Goal: Transaction & Acquisition: Download file/media

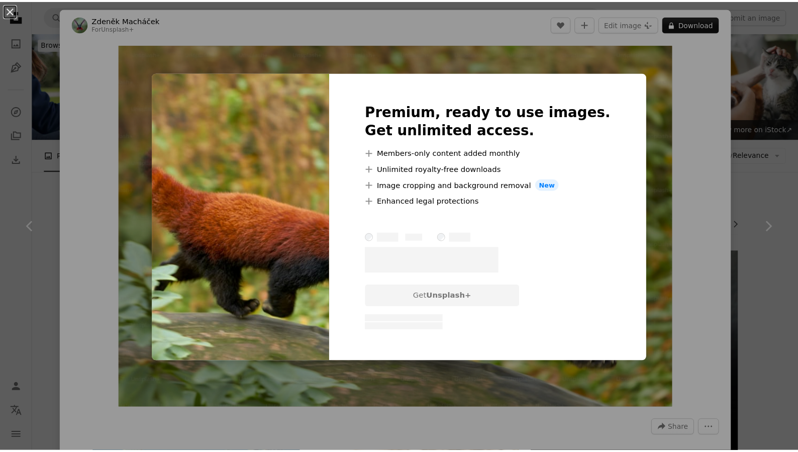
scroll to position [4424, 0]
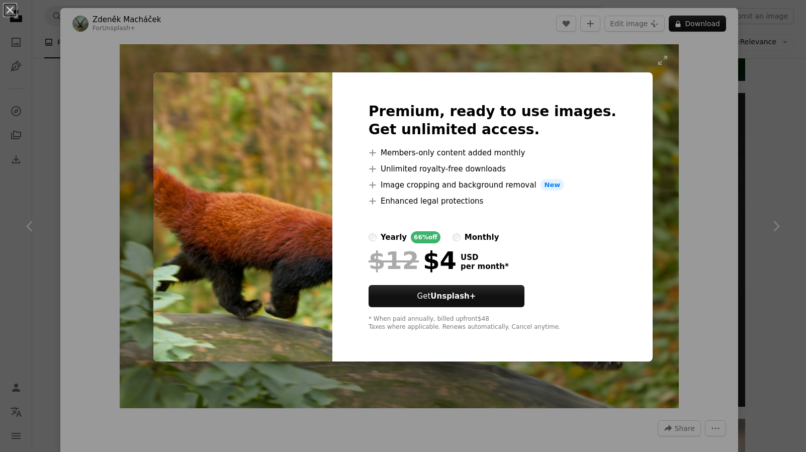
click at [647, 211] on div "An X shape Premium, ready to use images. Get unlimited access. A plus sign Memb…" at bounding box center [403, 226] width 806 height 452
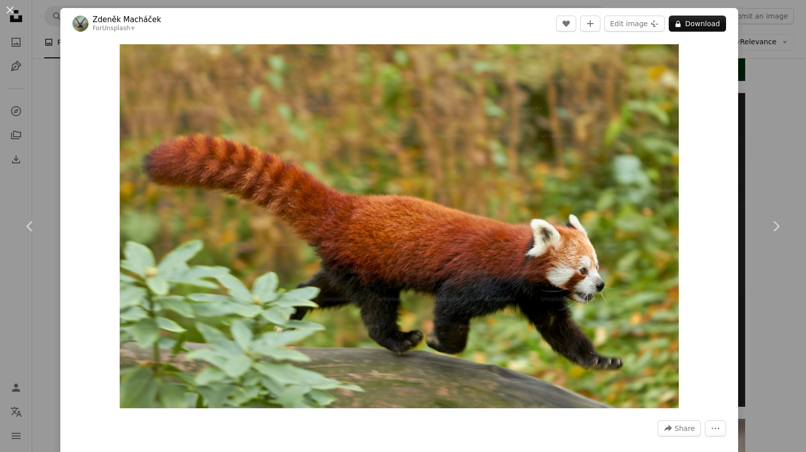
click at [33, 101] on div "An X shape Chevron left Chevron right [PERSON_NAME] For Unsplash+ A heart A plu…" at bounding box center [403, 226] width 806 height 452
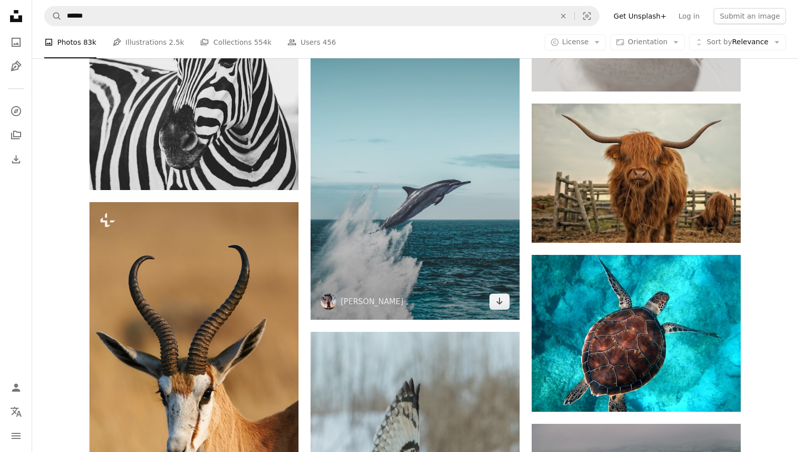
scroll to position [7038, 0]
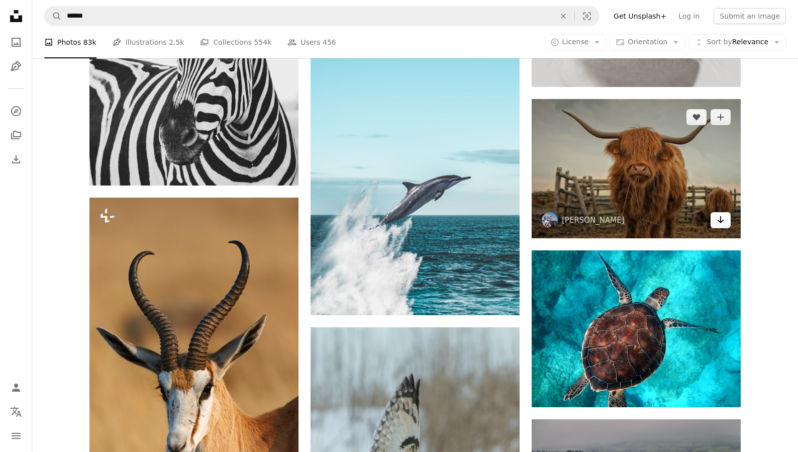
click at [725, 223] on link "Arrow pointing down" at bounding box center [721, 220] width 20 height 16
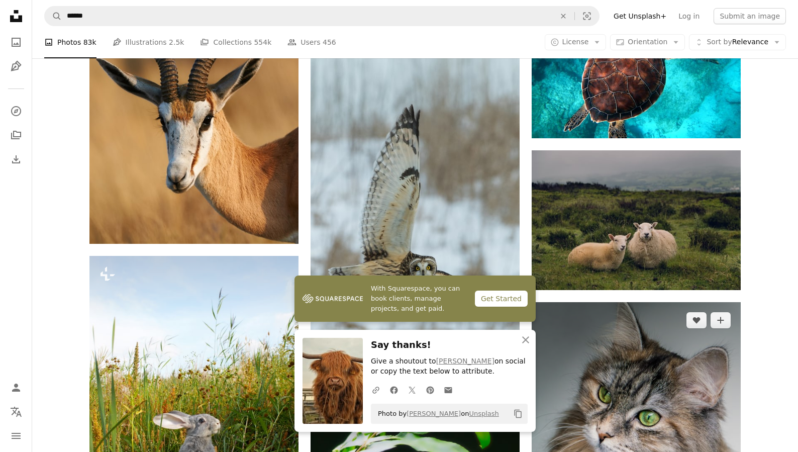
scroll to position [7339, 0]
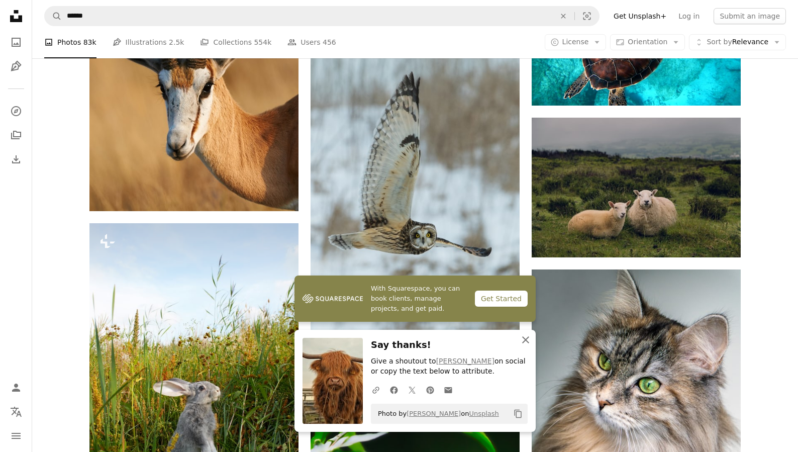
click at [516, 337] on button "An X shape Close" at bounding box center [526, 340] width 20 height 20
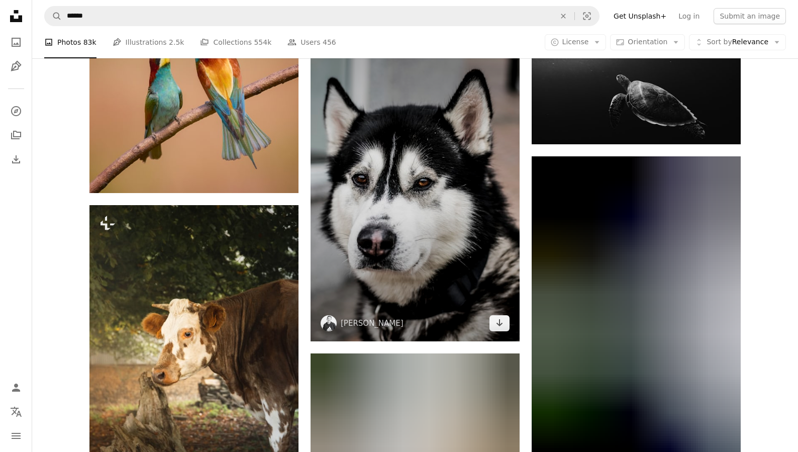
scroll to position [22169, 0]
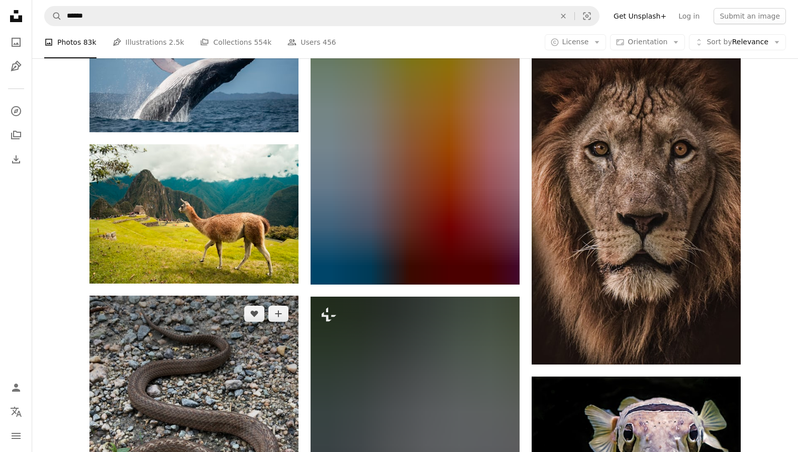
scroll to position [49768, 0]
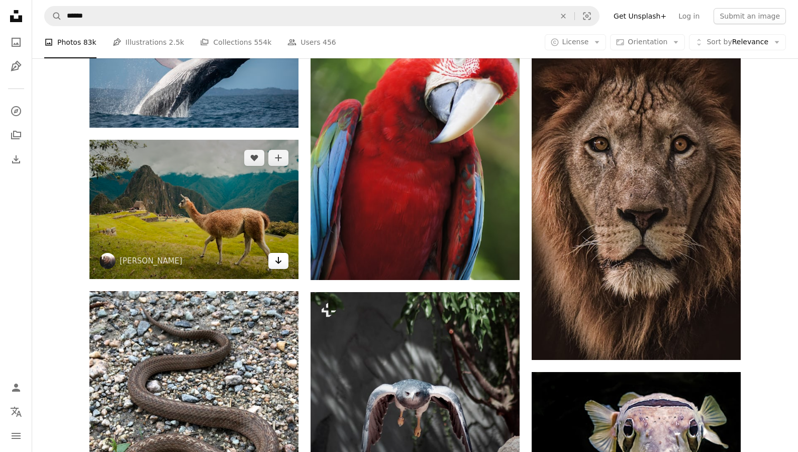
click at [280, 259] on icon "Arrow pointing down" at bounding box center [278, 260] width 8 height 12
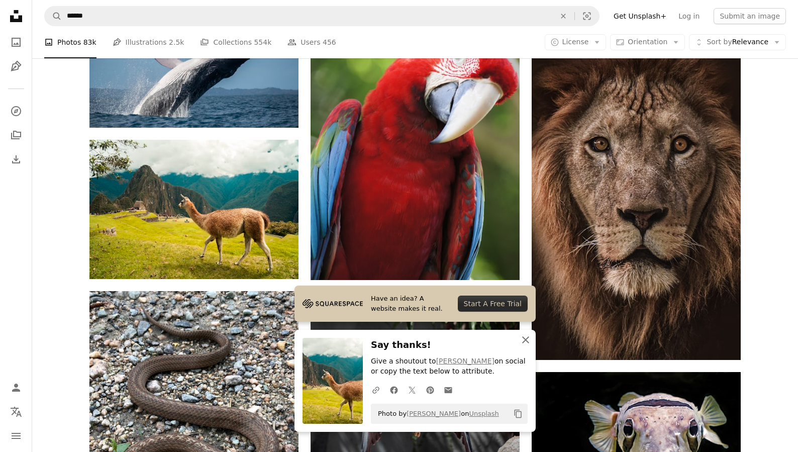
click at [520, 338] on icon "An X shape" at bounding box center [526, 340] width 12 height 12
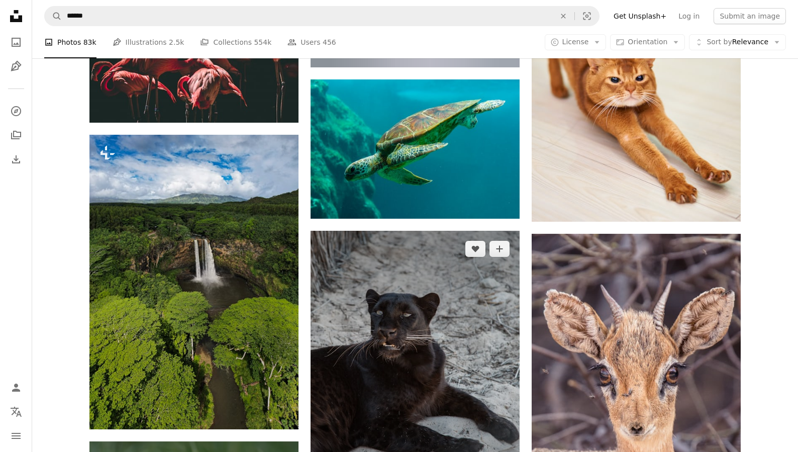
scroll to position [53488, 0]
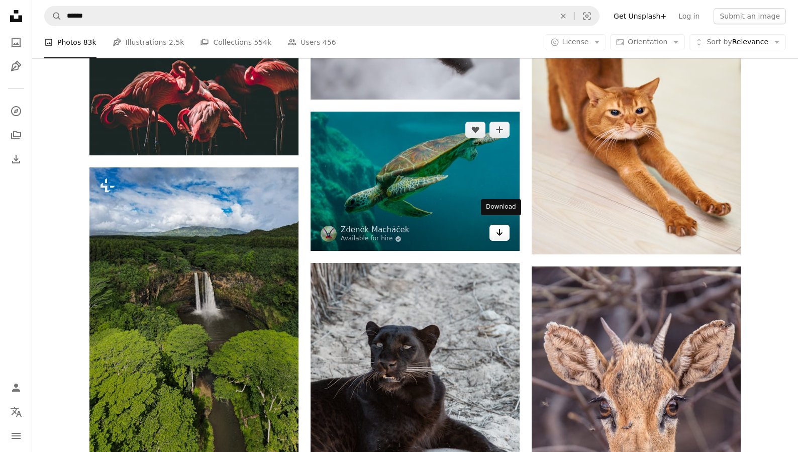
click at [496, 232] on icon "Arrow pointing down" at bounding box center [500, 232] width 8 height 12
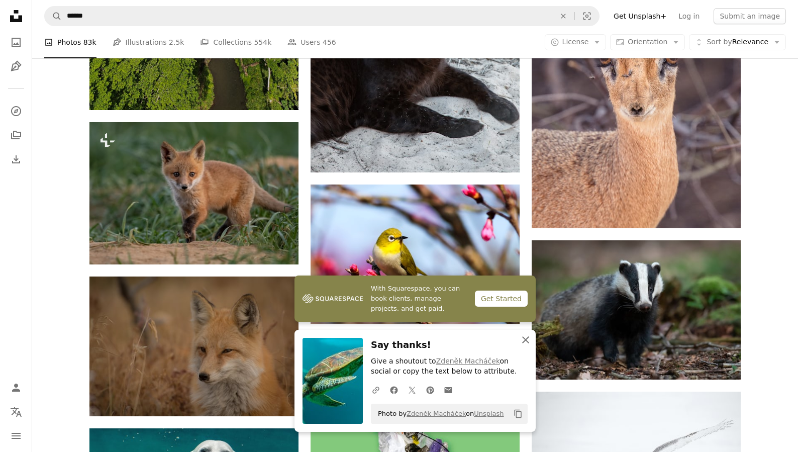
click at [521, 339] on icon "An X shape" at bounding box center [526, 340] width 12 height 12
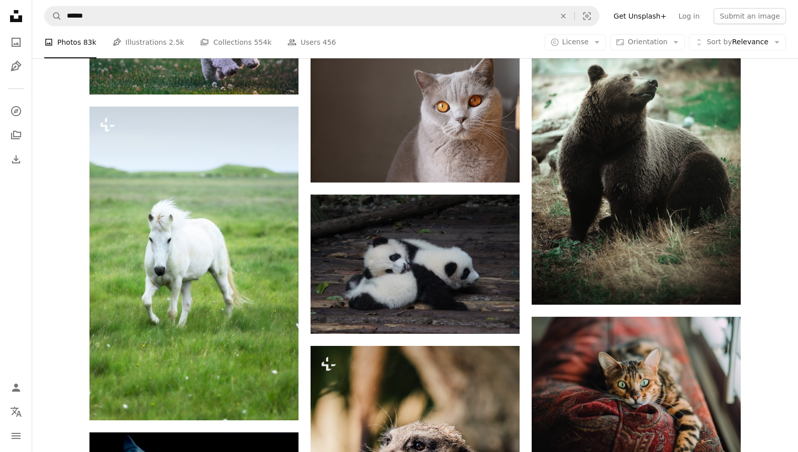
scroll to position [55448, 0]
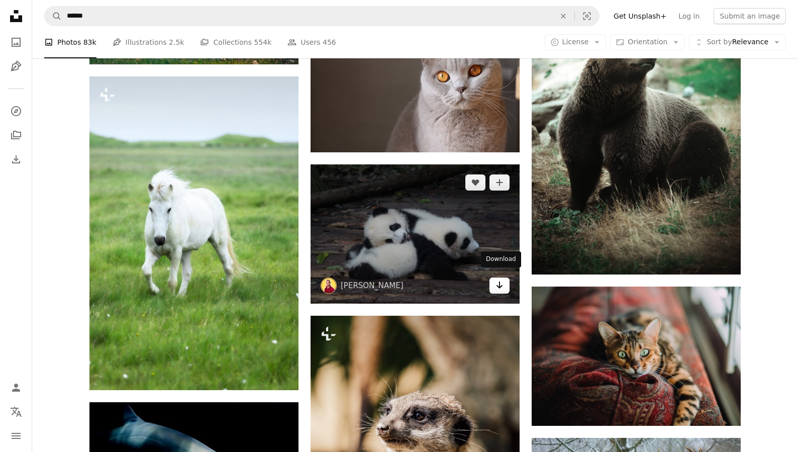
click at [498, 282] on icon "Download" at bounding box center [500, 285] width 7 height 7
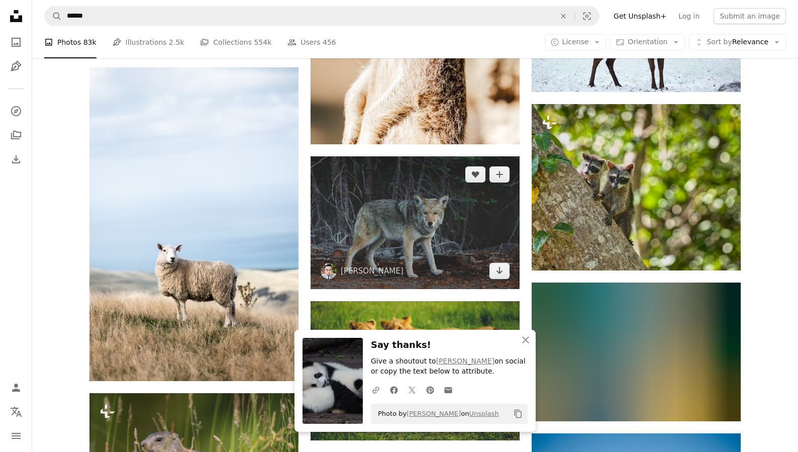
scroll to position [55750, 0]
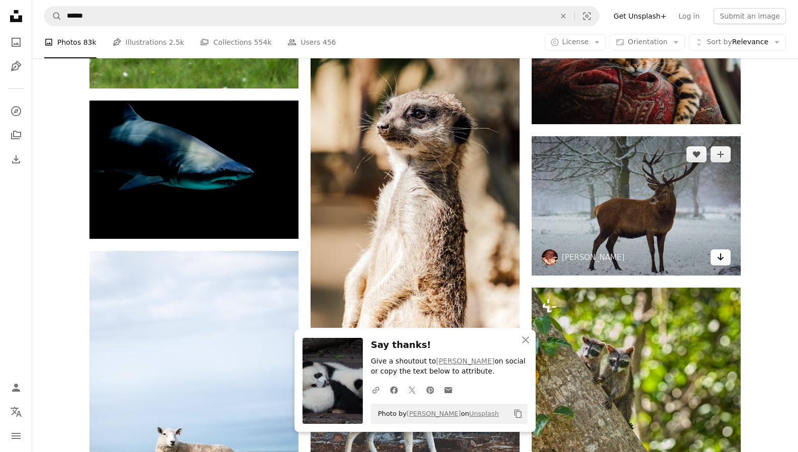
click at [723, 256] on link "Arrow pointing down" at bounding box center [721, 257] width 20 height 16
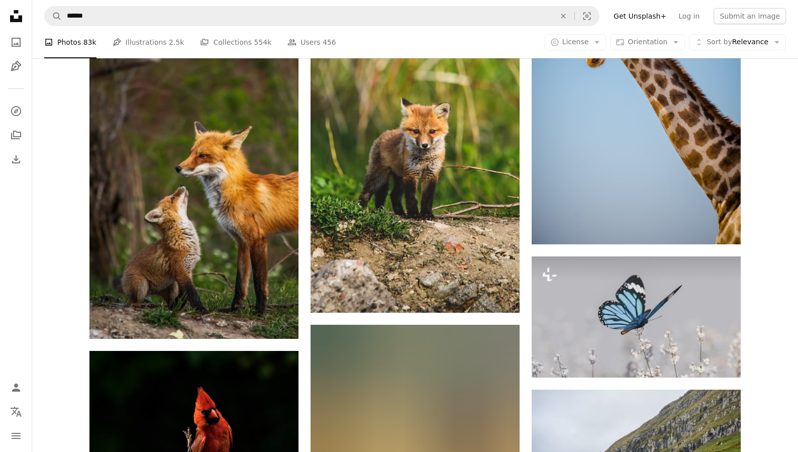
scroll to position [56604, 0]
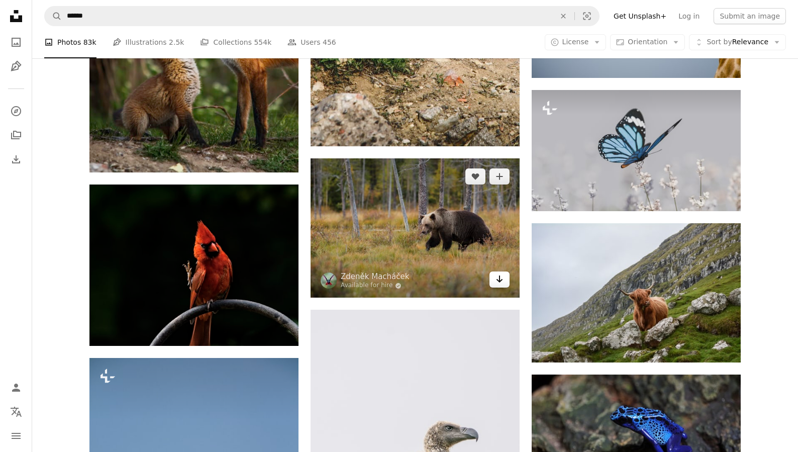
click at [497, 282] on link "Arrow pointing down" at bounding box center [500, 279] width 20 height 16
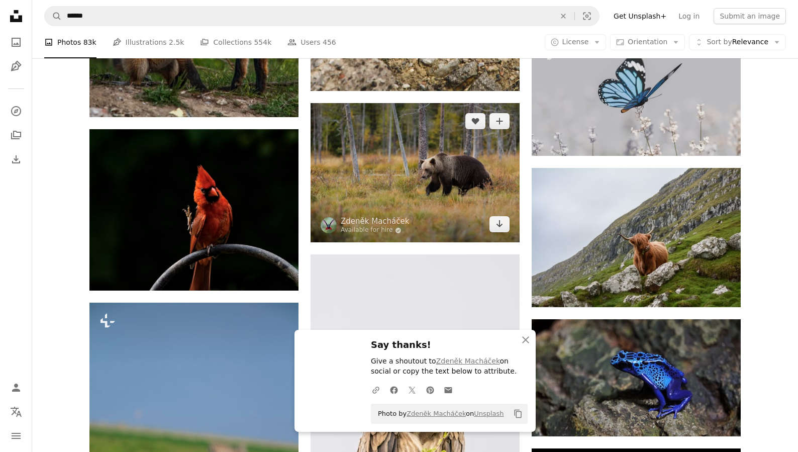
scroll to position [56755, 0]
